Goal: Task Accomplishment & Management: Use online tool/utility

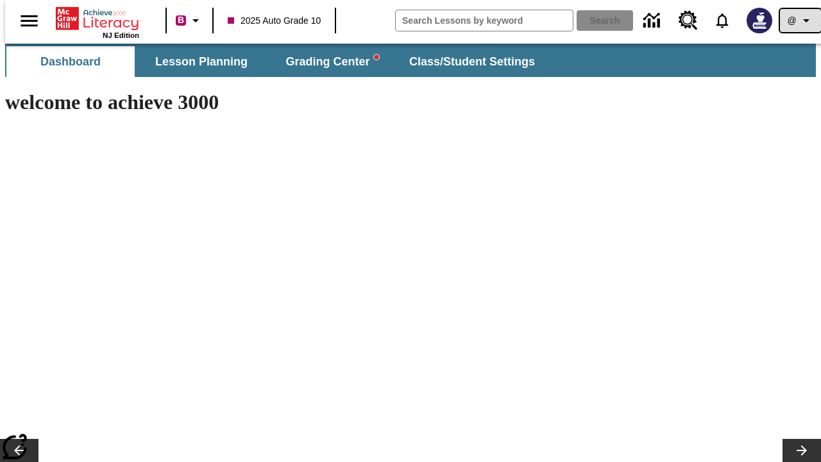
click at [799, 21] on icon "Profile/Settings" at bounding box center [806, 20] width 15 height 15
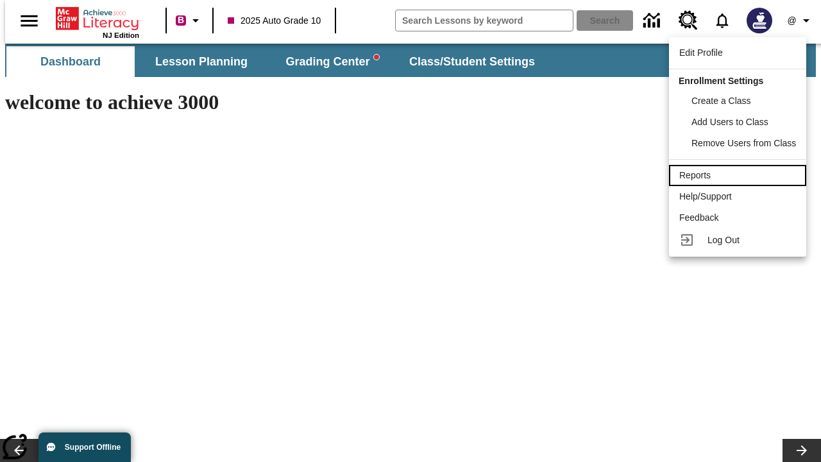
click at [740, 175] on div "Reports" at bounding box center [737, 175] width 117 height 13
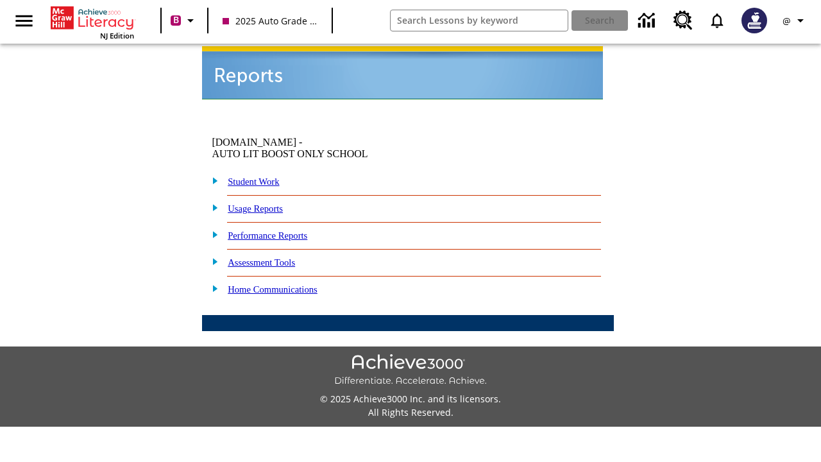
click at [285, 230] on link "Performance Reports" at bounding box center [268, 235] width 80 height 10
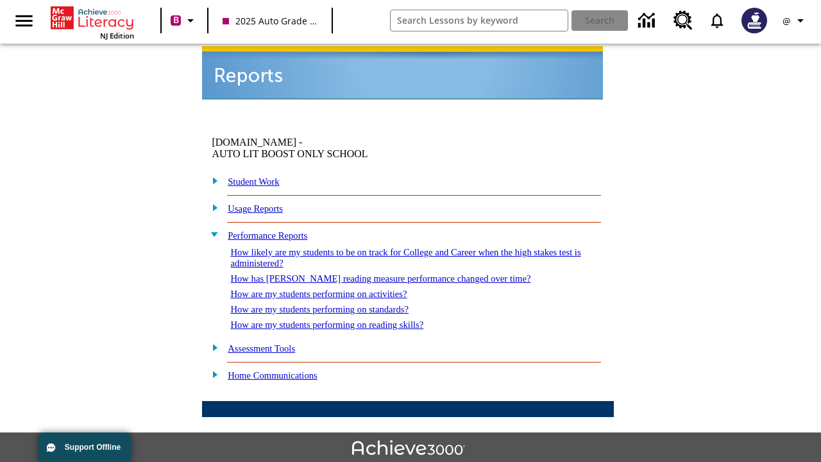
click at [344, 319] on link "How are my students performing on reading skills?" at bounding box center [326, 324] width 193 height 10
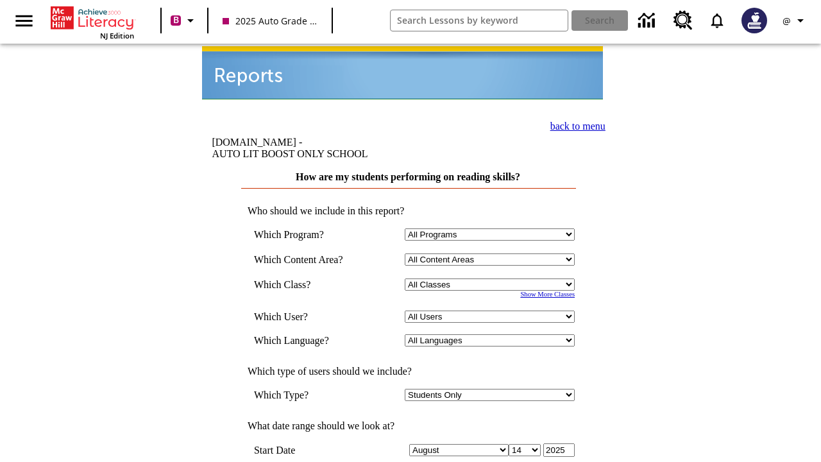
select select "4"
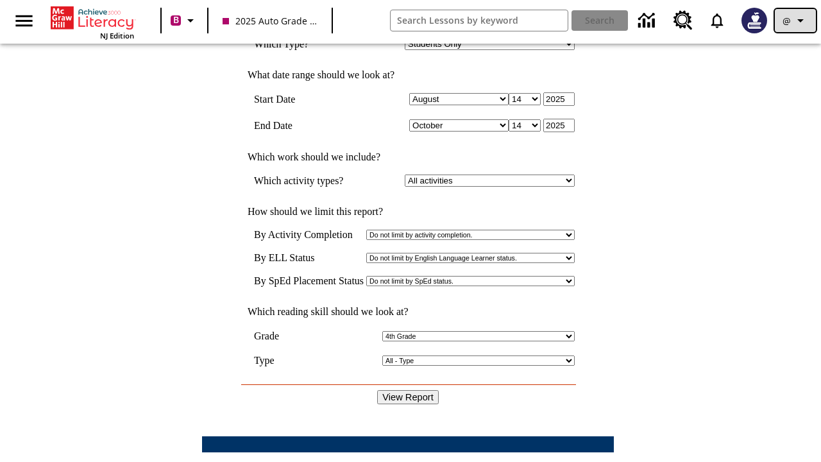
click at [795, 21] on icon "Profile/Settings" at bounding box center [800, 20] width 15 height 15
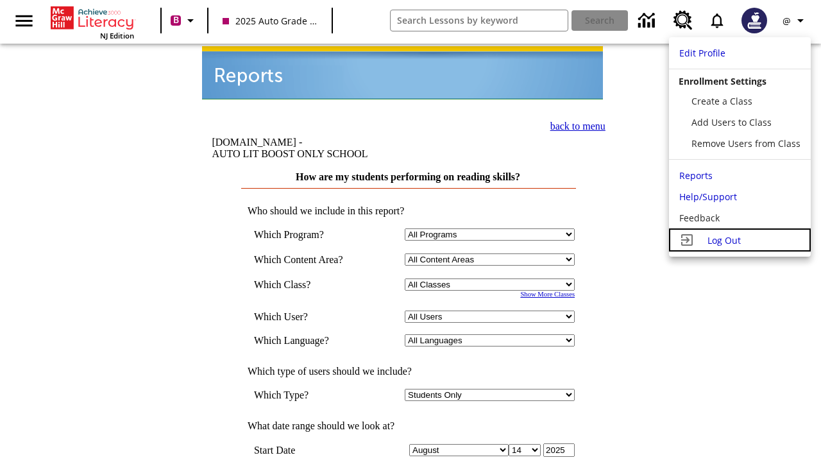
click at [740, 240] on span "Log Out" at bounding box center [724, 240] width 33 height 12
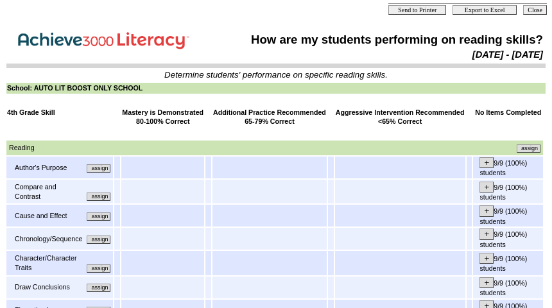
click at [103, 171] on input "assign" at bounding box center [99, 168] width 24 height 8
